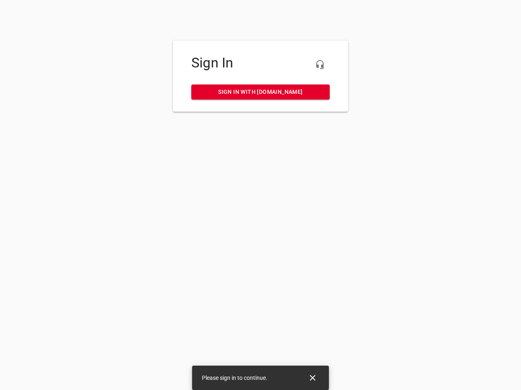
click at [320, 65] on icon "button" at bounding box center [320, 65] width 10 height 10
click at [312, 378] on icon "Close" at bounding box center [313, 378] width 6 height 6
